Goal: Check status

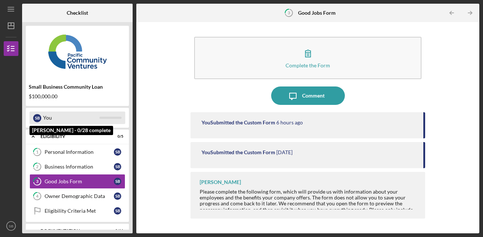
scroll to position [10, 0]
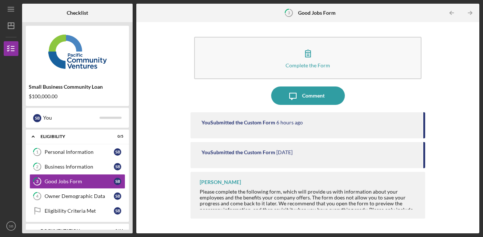
drag, startPoint x: 424, startPoint y: 129, endPoint x: 423, endPoint y: 168, distance: 39.0
click at [423, 168] on div "You Submitted the Custom Form 6 hours ago You Submitted the Custom Form 1 day a…" at bounding box center [307, 167] width 235 height 110
click at [71, 193] on div "Owner Demographic Data" at bounding box center [79, 196] width 69 height 6
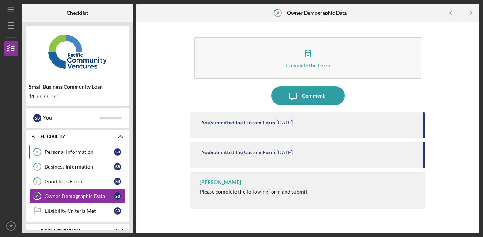
click at [56, 150] on div "Personal Information" at bounding box center [79, 152] width 69 height 6
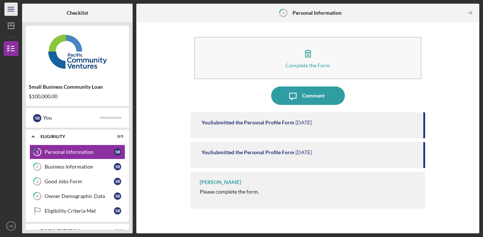
click at [11, 7] on icon "Icon/Menu" at bounding box center [11, 9] width 17 height 17
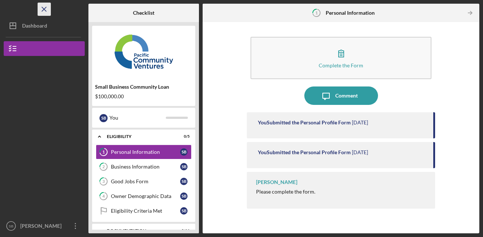
click at [43, 8] on line "button" at bounding box center [44, 9] width 4 height 4
